Goal: Task Accomplishment & Management: Use online tool/utility

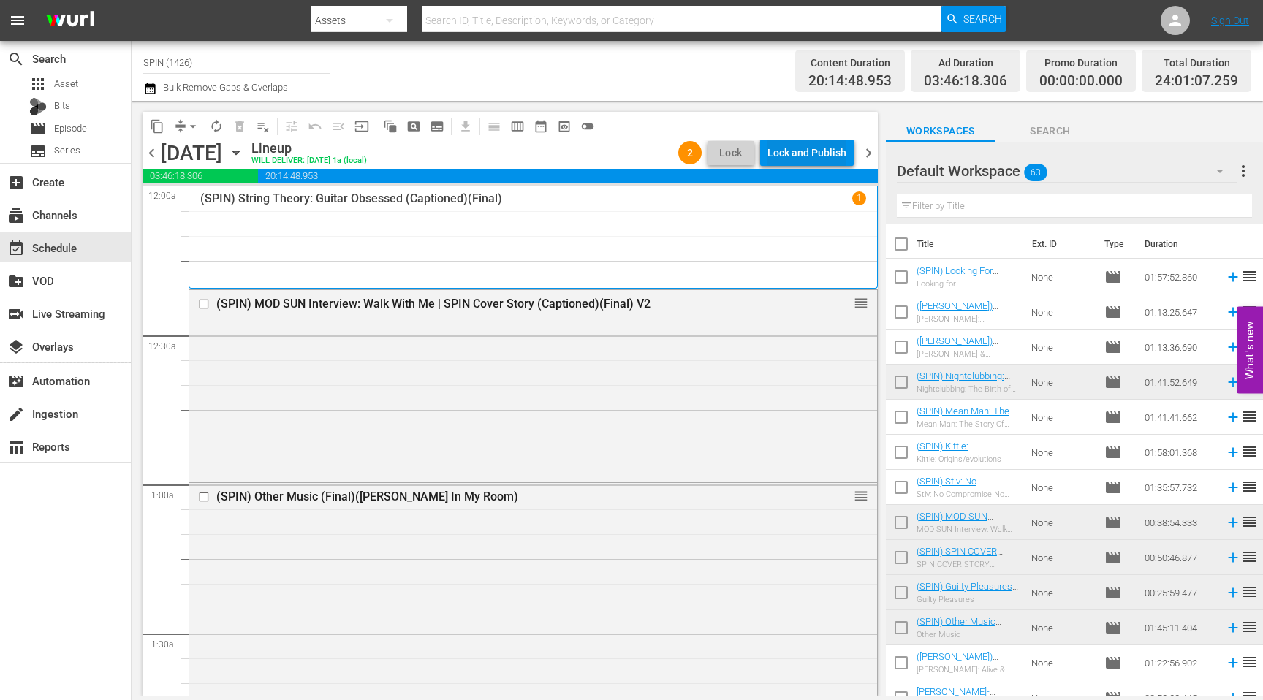
click at [803, 156] on div "Lock and Publish" at bounding box center [806, 153] width 79 height 26
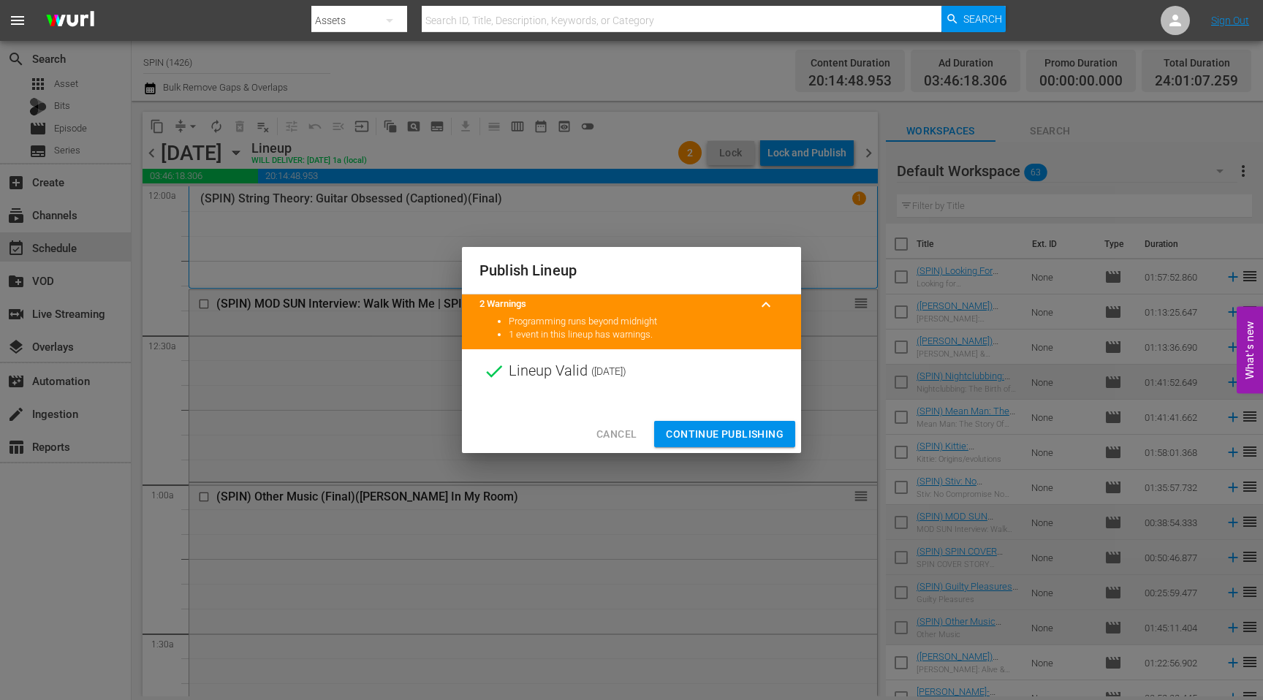
click at [731, 422] on button "Continue Publishing" at bounding box center [724, 434] width 141 height 27
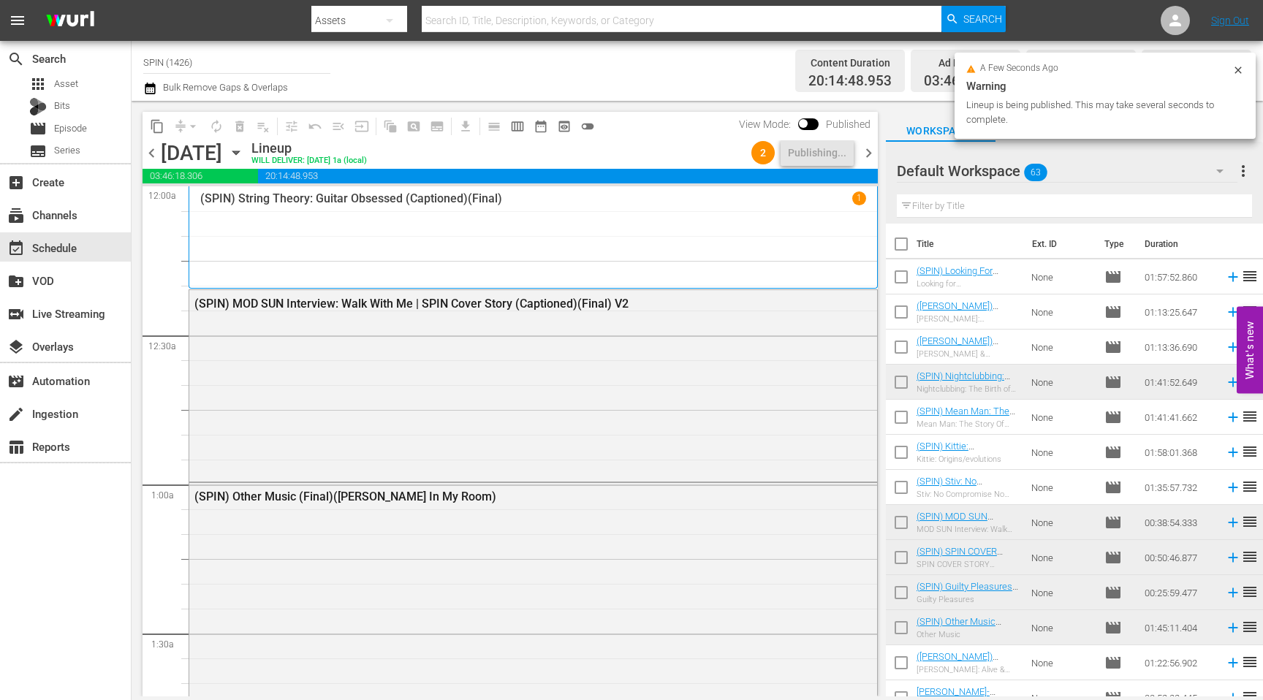
click at [153, 151] on span "chevron_left" at bounding box center [152, 153] width 18 height 18
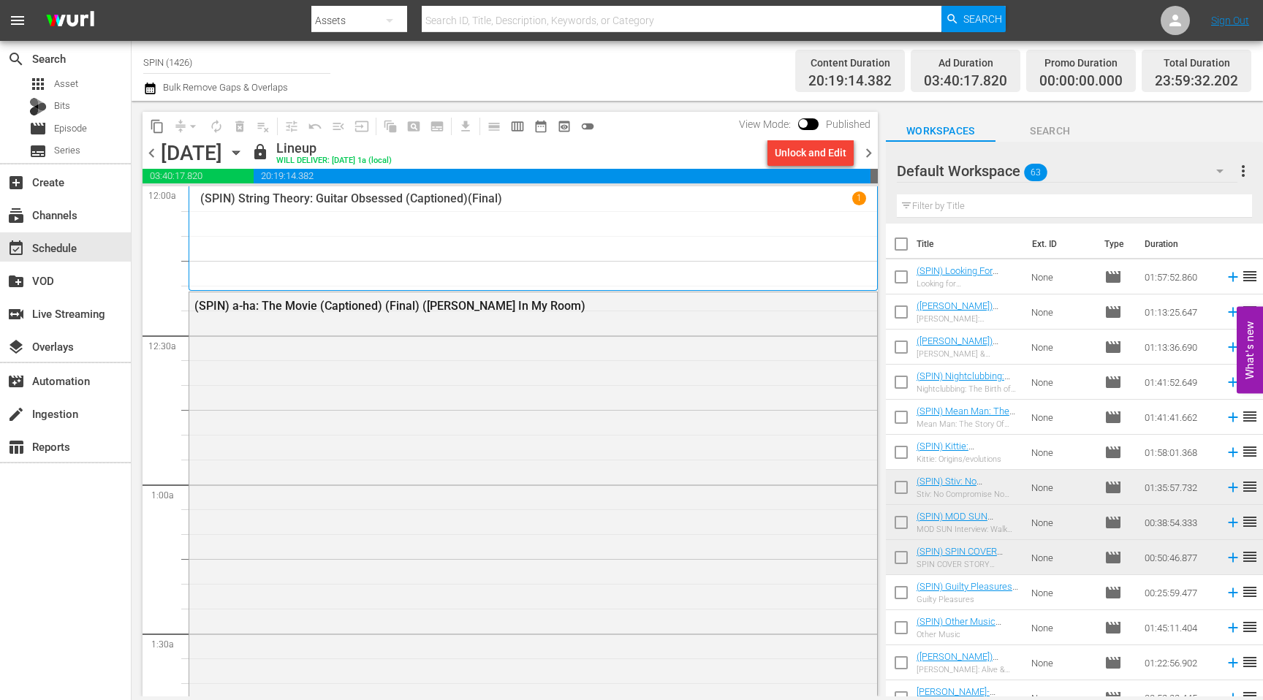
click at [868, 156] on span "chevron_right" at bounding box center [869, 153] width 18 height 18
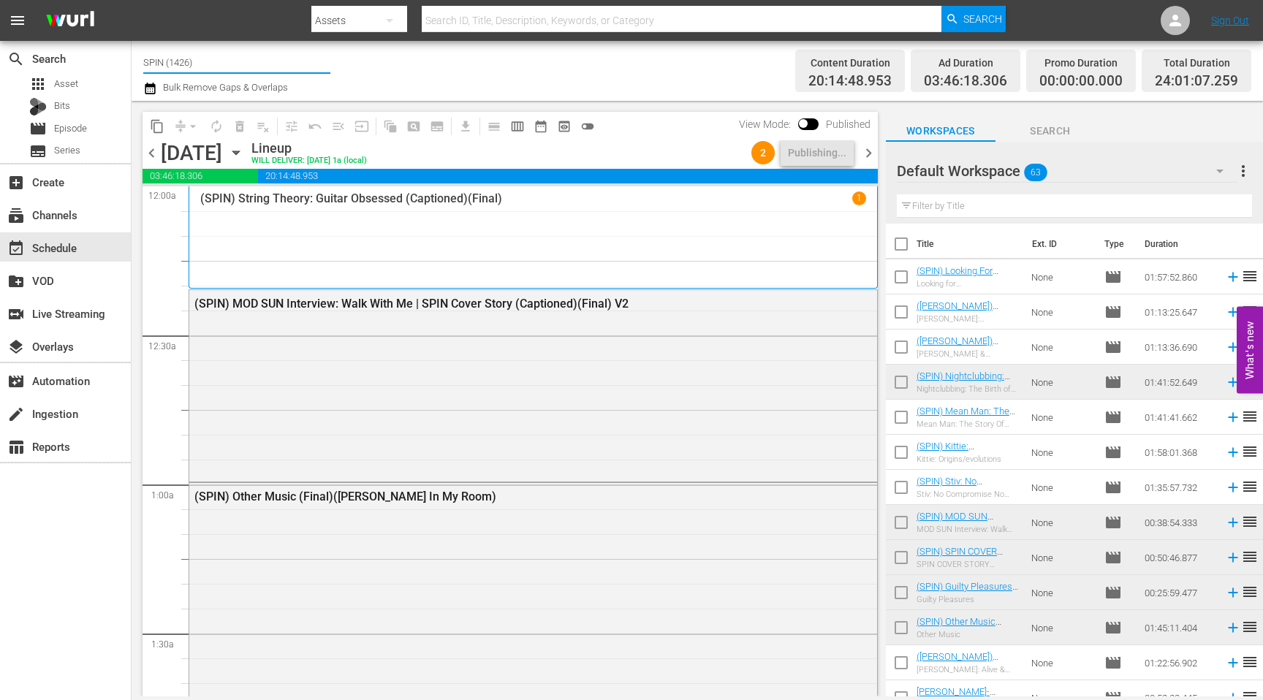
click at [200, 69] on input "SPIN (1426)" at bounding box center [236, 62] width 187 height 35
type input "WITZ"
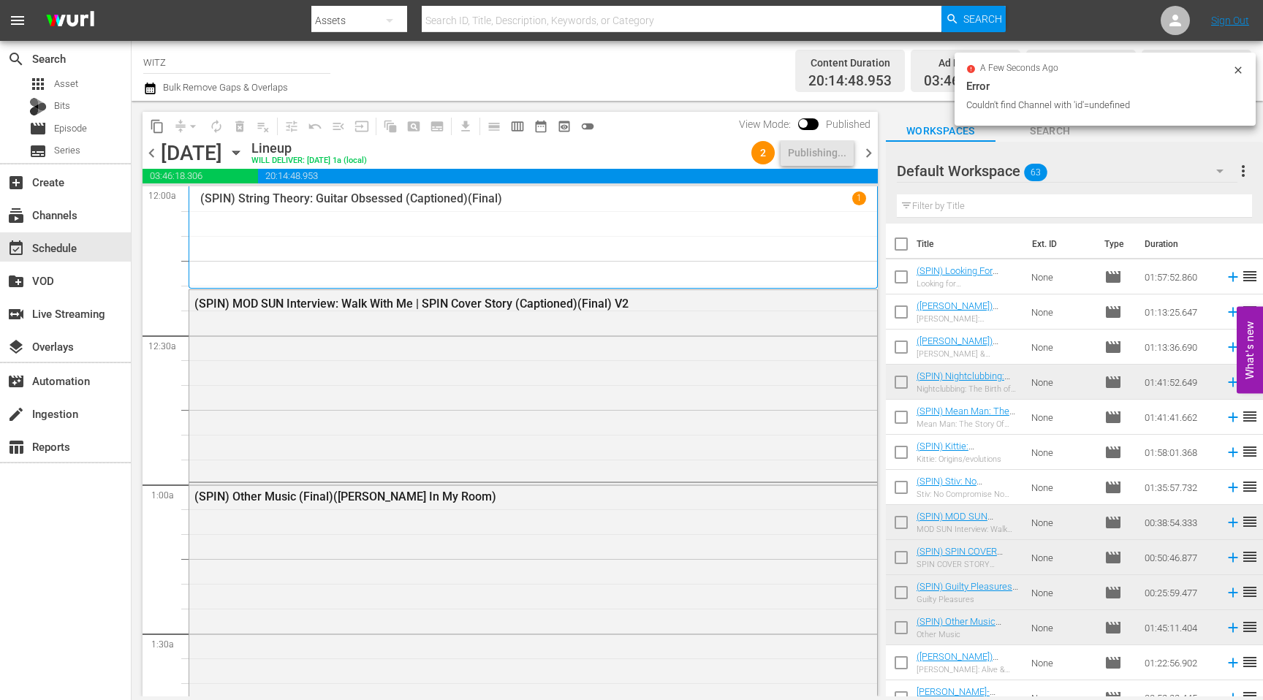
click at [183, 69] on input "WITZ" at bounding box center [236, 62] width 187 height 35
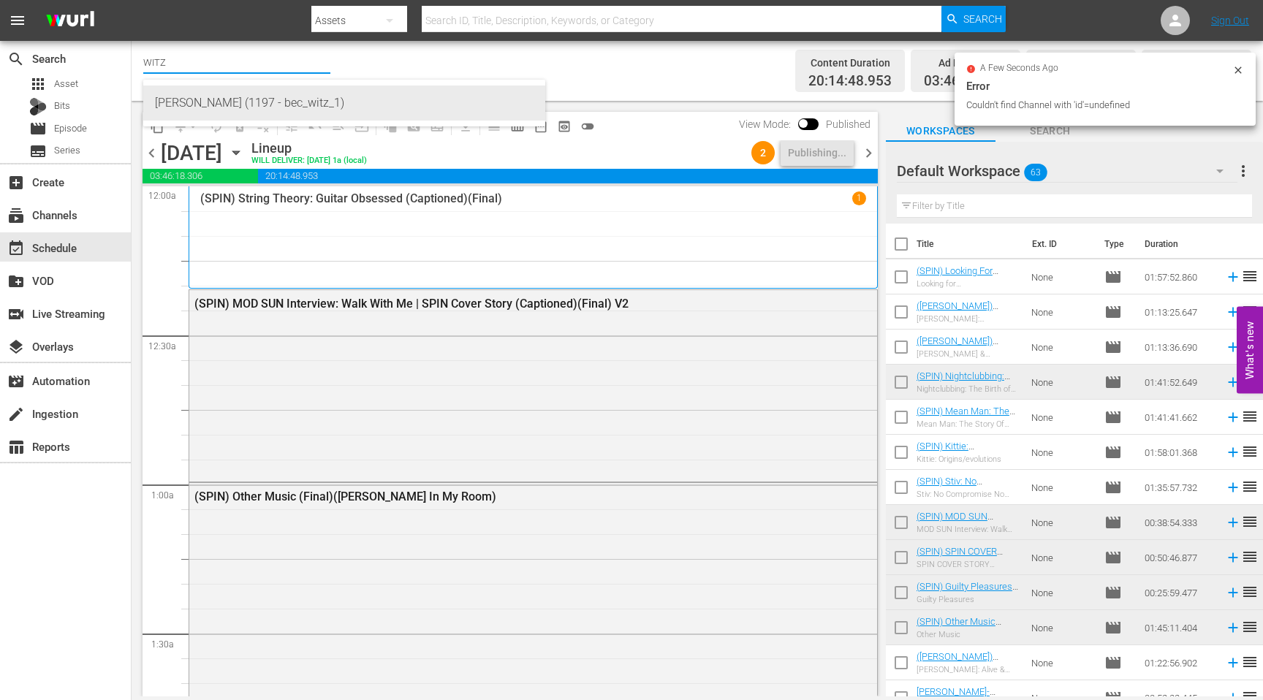
click at [197, 102] on div "[PERSON_NAME] (1197 - bec_witz_1)" at bounding box center [344, 103] width 379 height 35
type input "[PERSON_NAME] (1197 - bec_witz_1)"
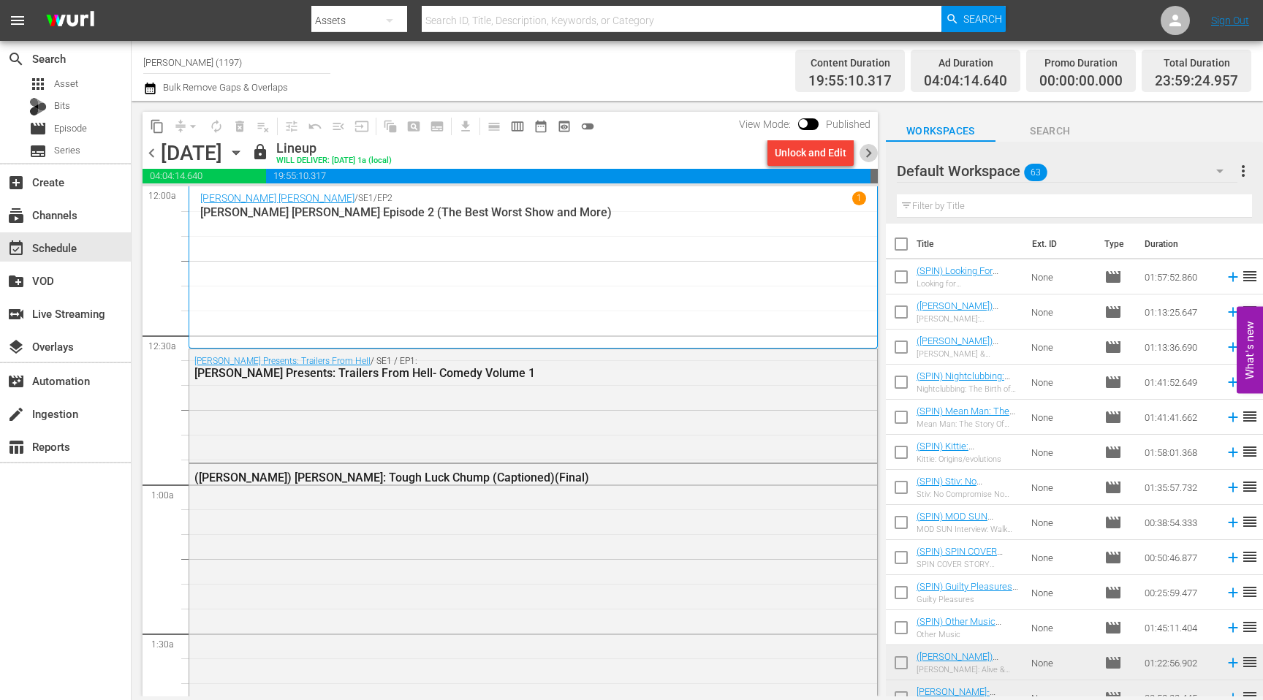
click at [864, 154] on span "chevron_right" at bounding box center [869, 153] width 18 height 18
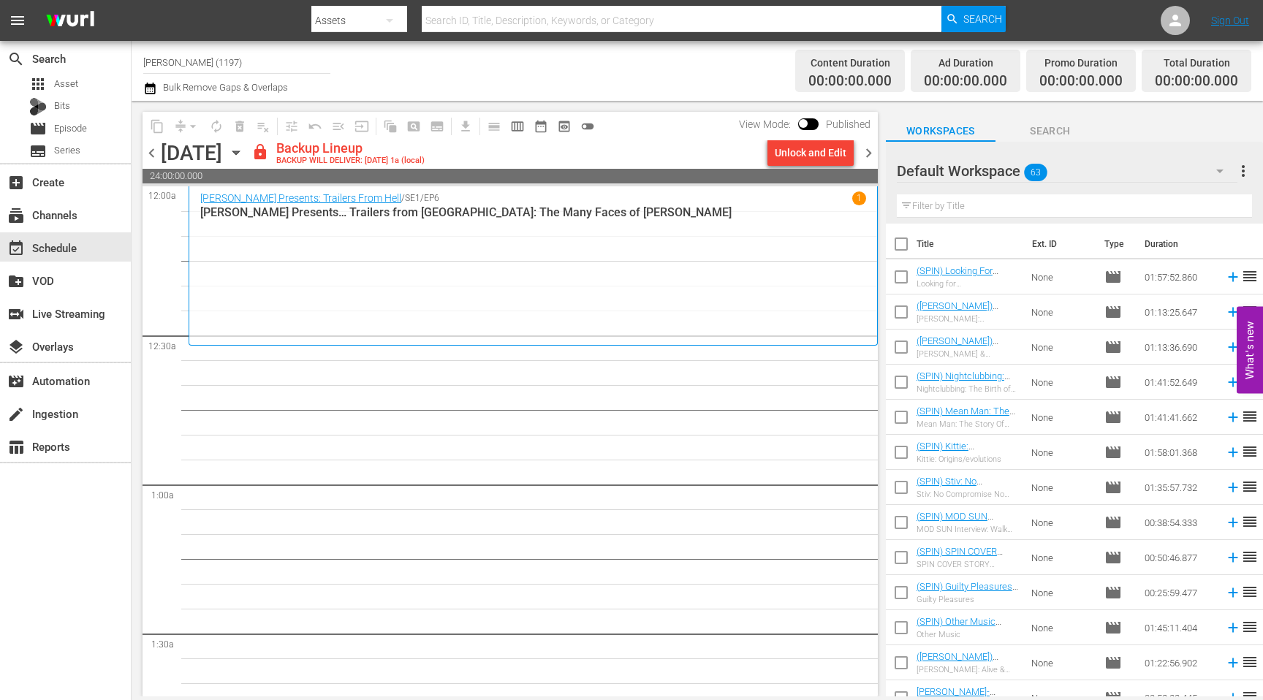
click at [150, 153] on span "chevron_left" at bounding box center [152, 153] width 18 height 18
